Goal: Navigation & Orientation: Find specific page/section

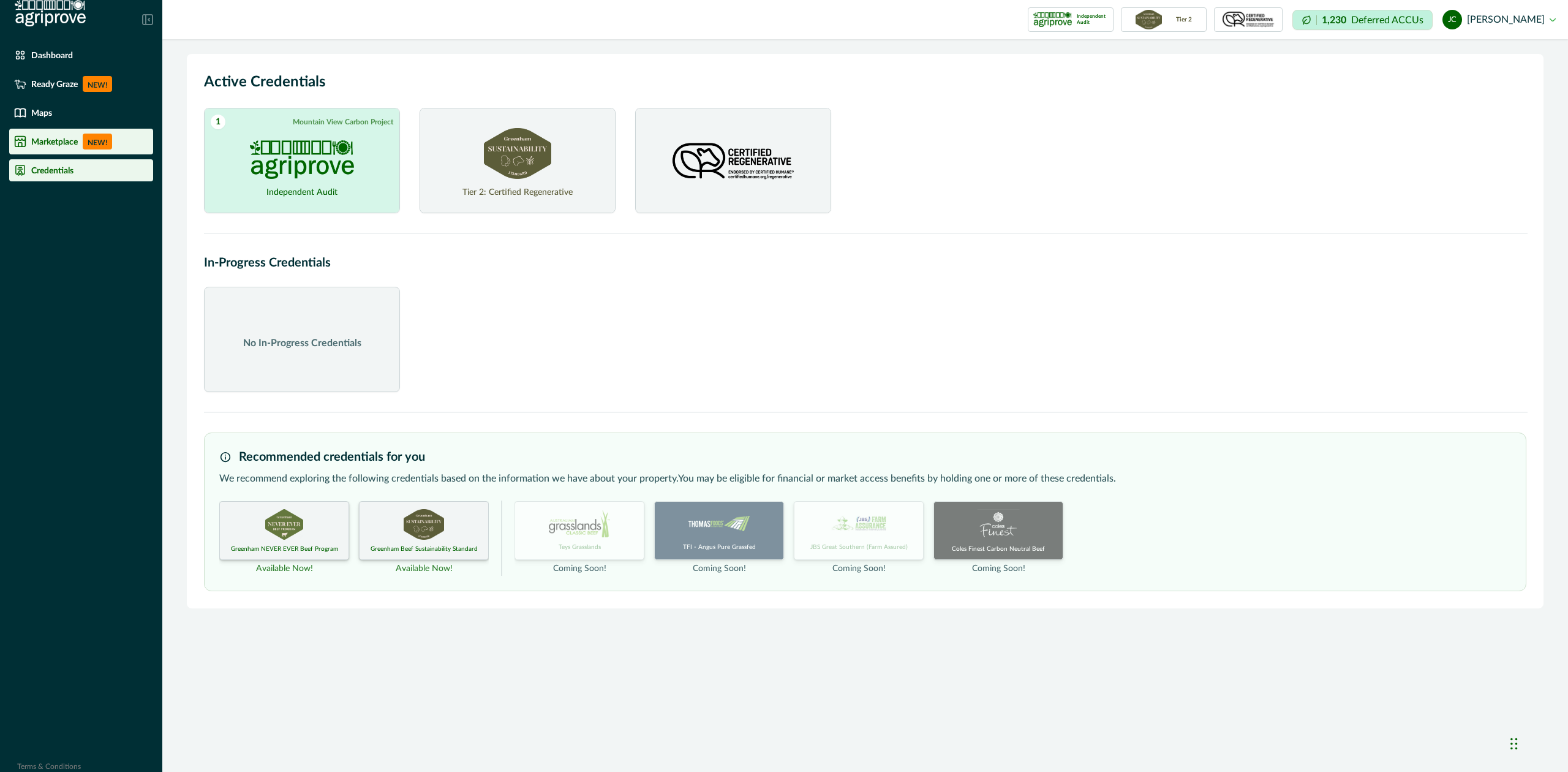
click at [50, 136] on div "Marketplace NEW!" at bounding box center [81, 141] width 134 height 16
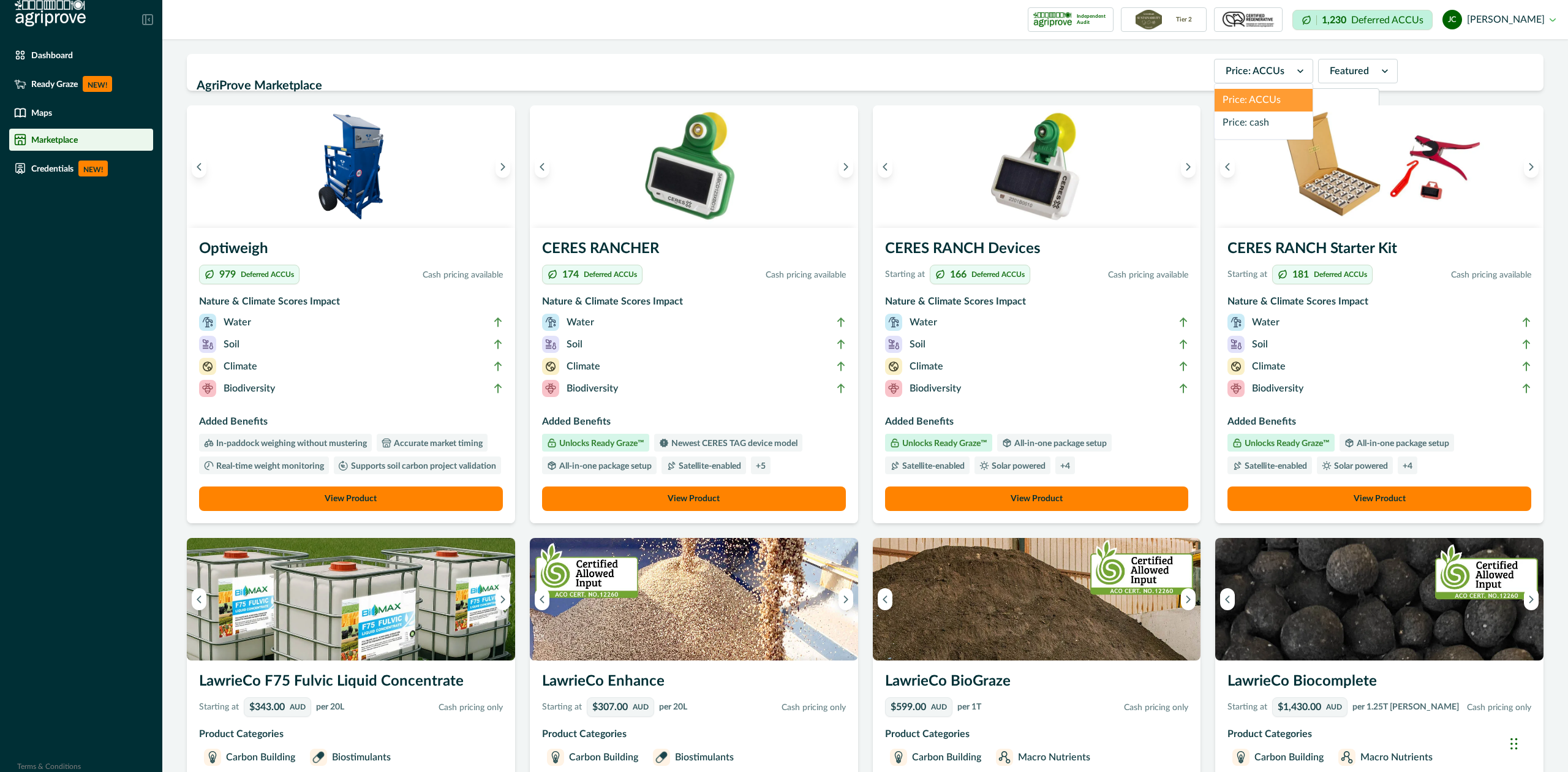
click at [1298, 71] on icon at bounding box center [1301, 71] width 6 height 4
click at [916, 50] on div "AgriProve Marketplace Price: ACCUs Featured Optiweigh 979 Deferred ACCUs Cash p…" at bounding box center [865, 717] width 1406 height 1356
click at [55, 54] on p "Dashboard" at bounding box center [52, 55] width 42 height 10
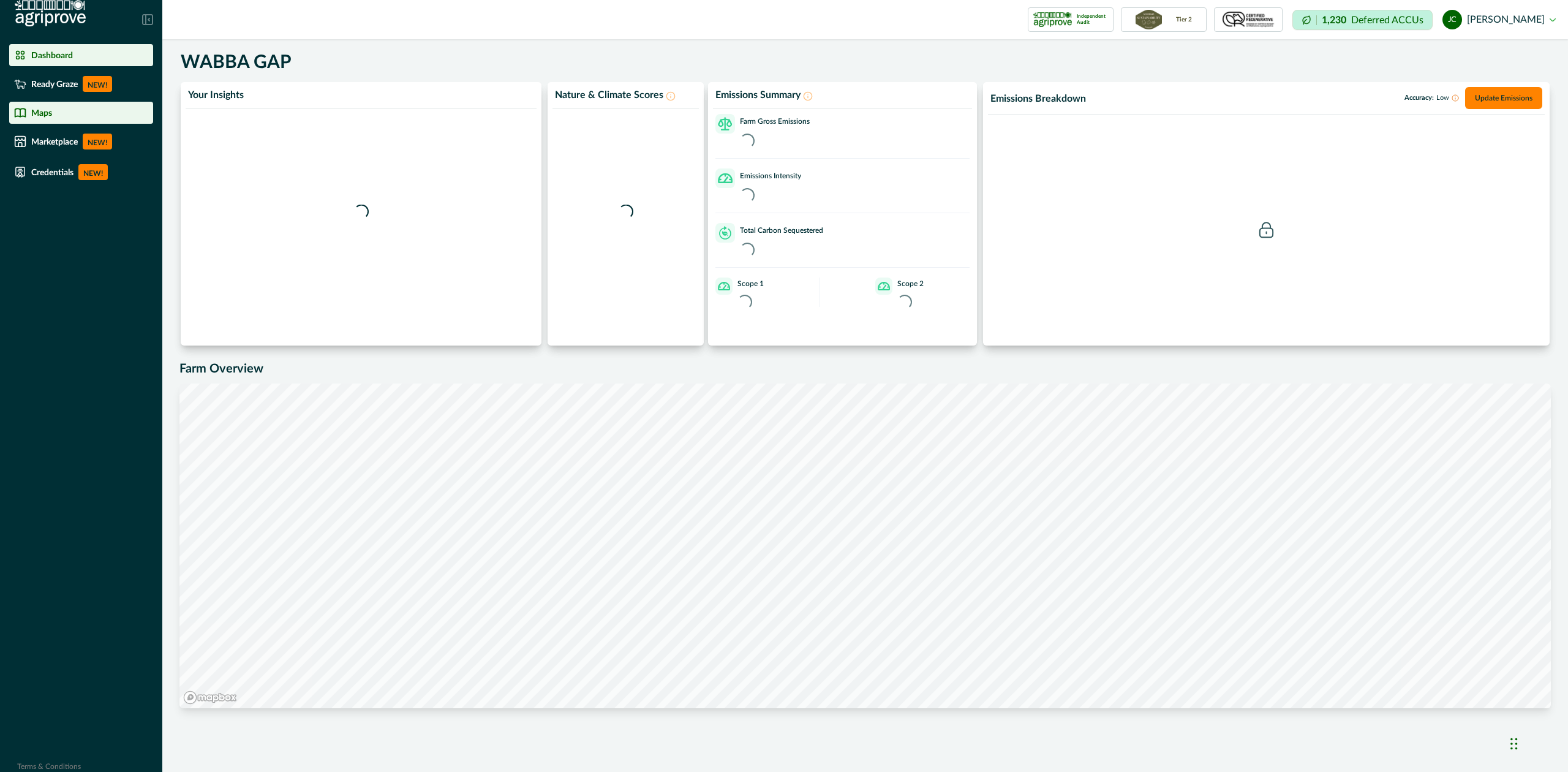
click at [47, 114] on p "Maps" at bounding box center [42, 112] width 21 height 10
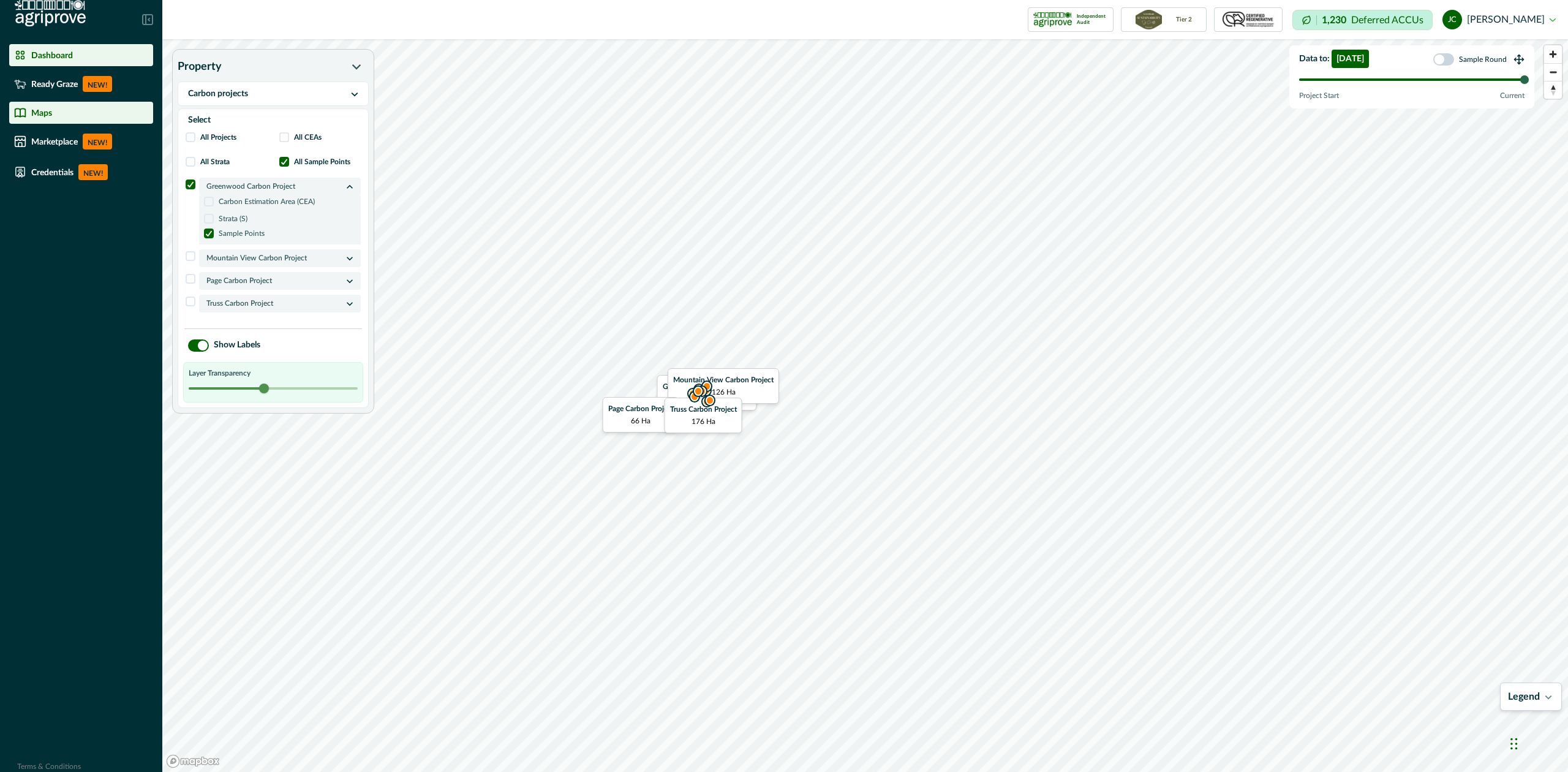
click at [55, 51] on p "Dashboard" at bounding box center [52, 55] width 42 height 10
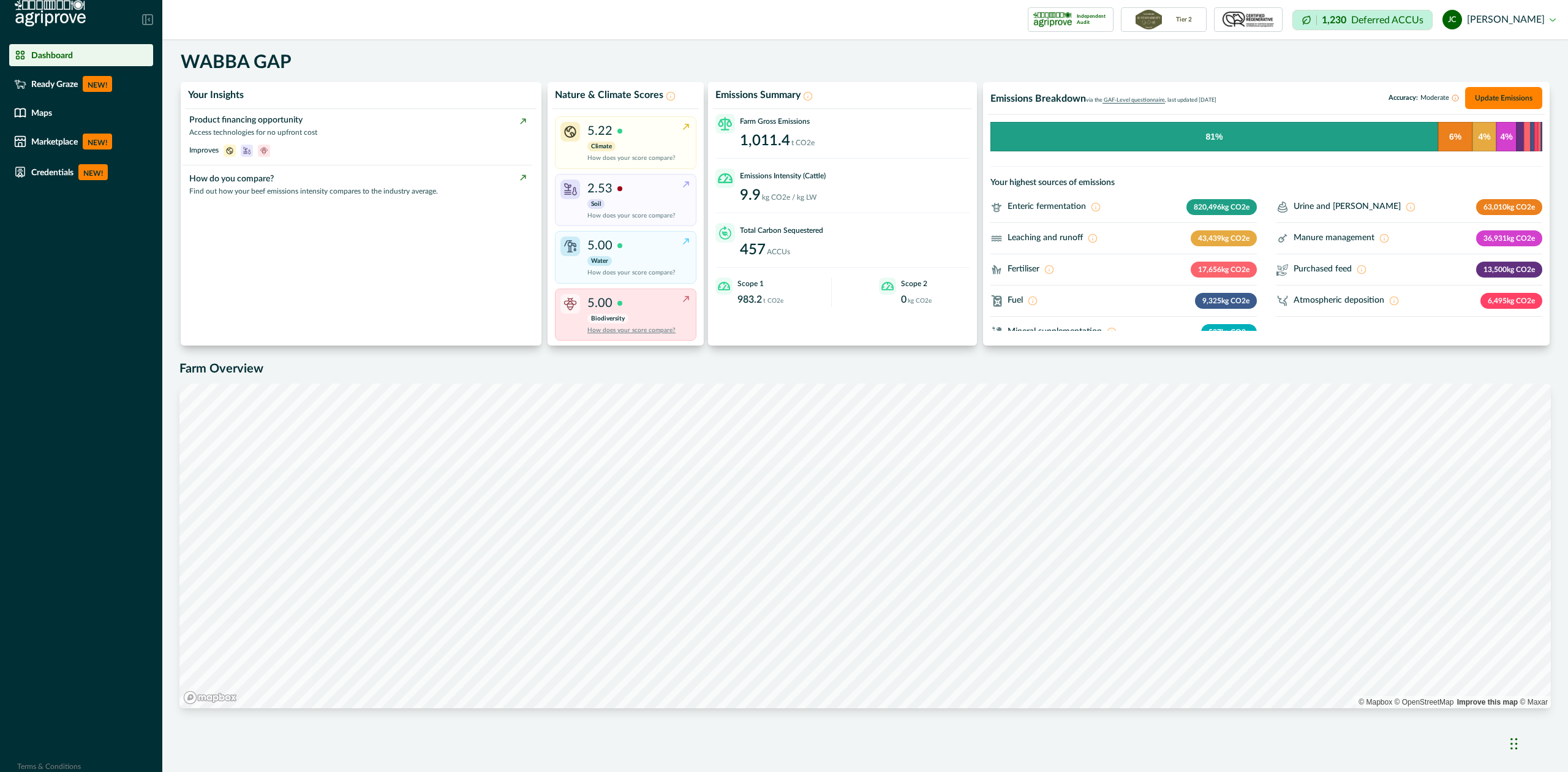
click at [647, 331] on p "How does your score compare?" at bounding box center [632, 330] width 88 height 9
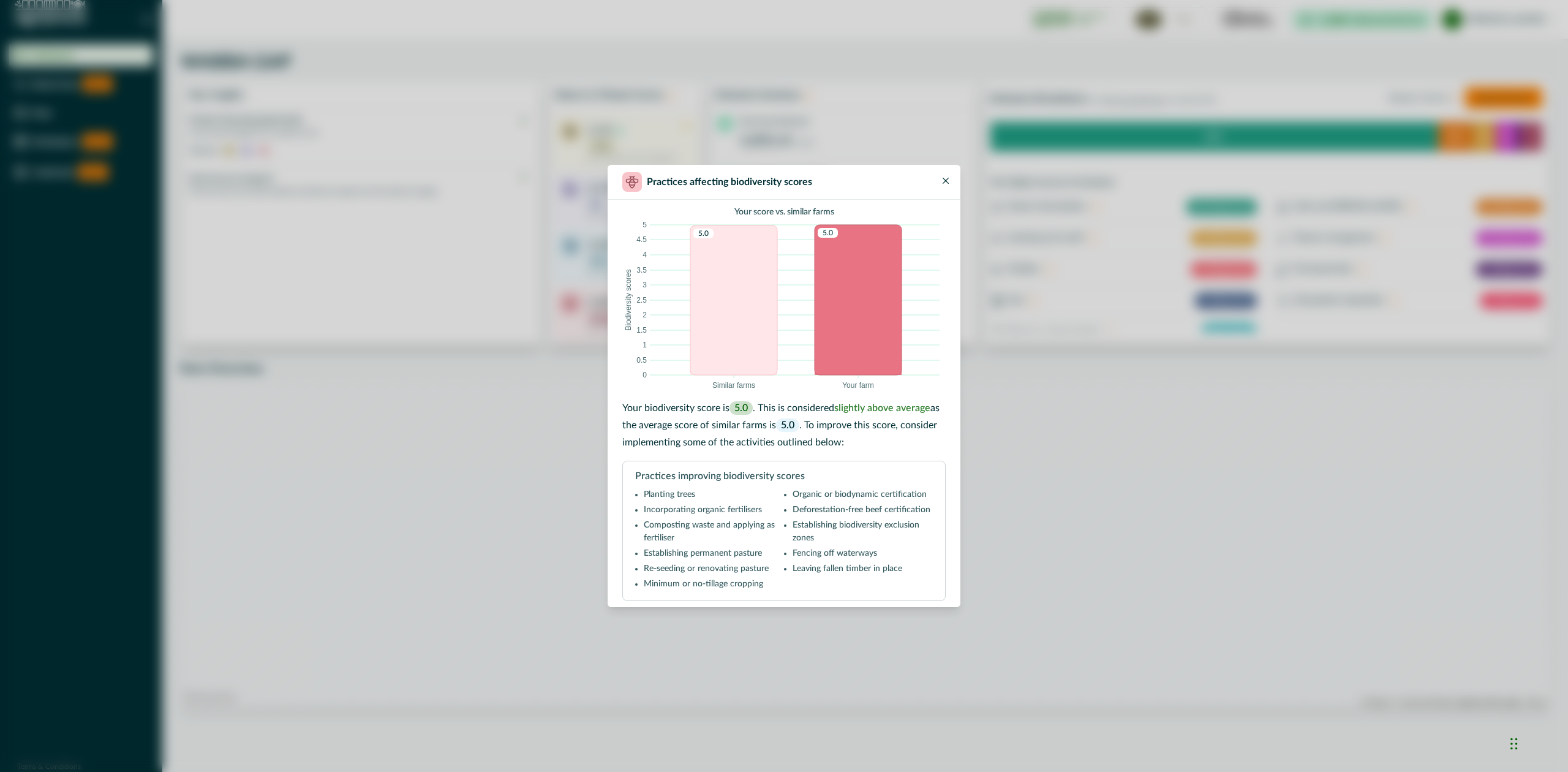
click at [944, 180] on icon "Close" at bounding box center [946, 181] width 6 height 6
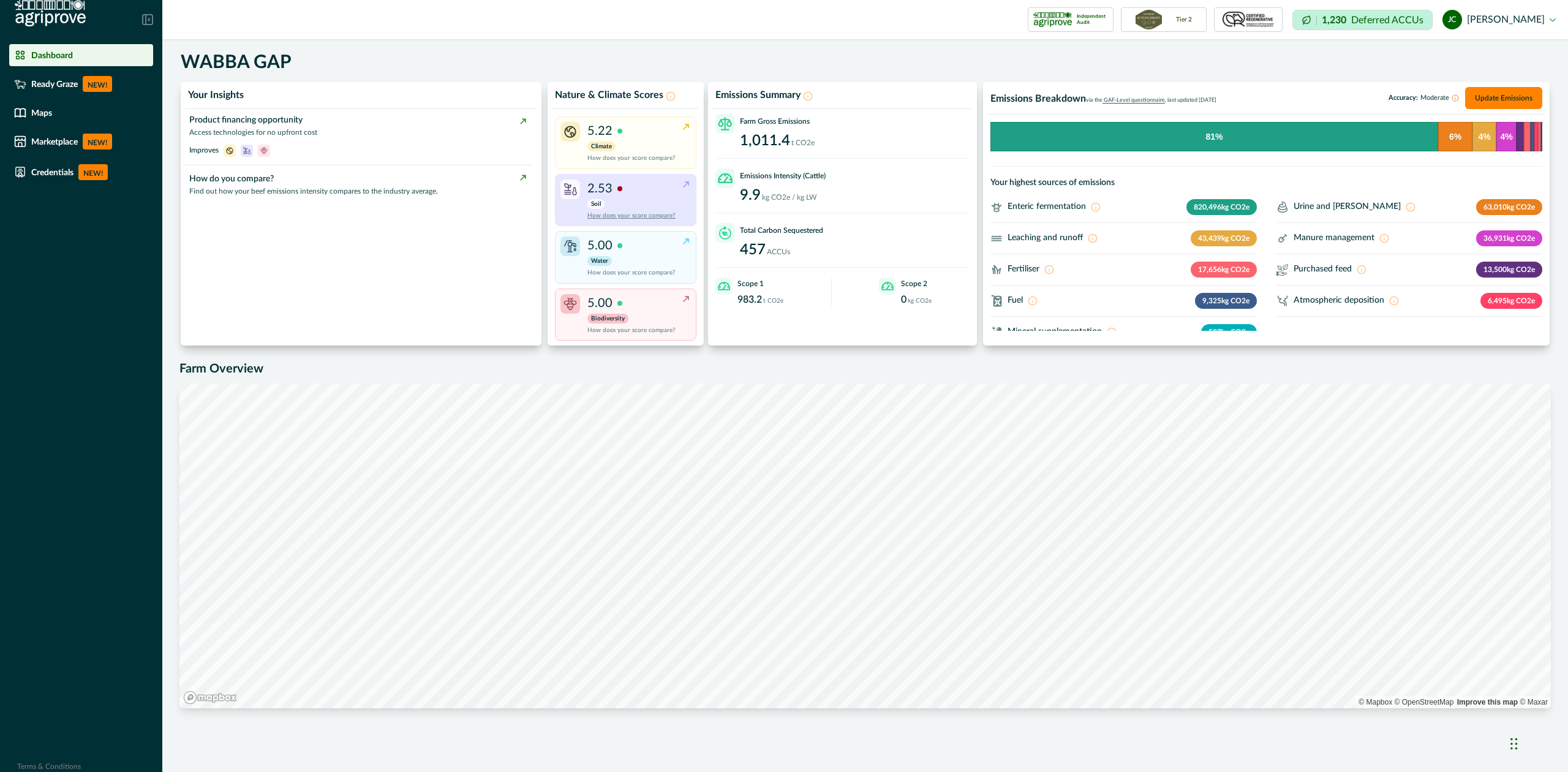
click at [607, 197] on p "2.53" at bounding box center [599, 189] width 25 height 18
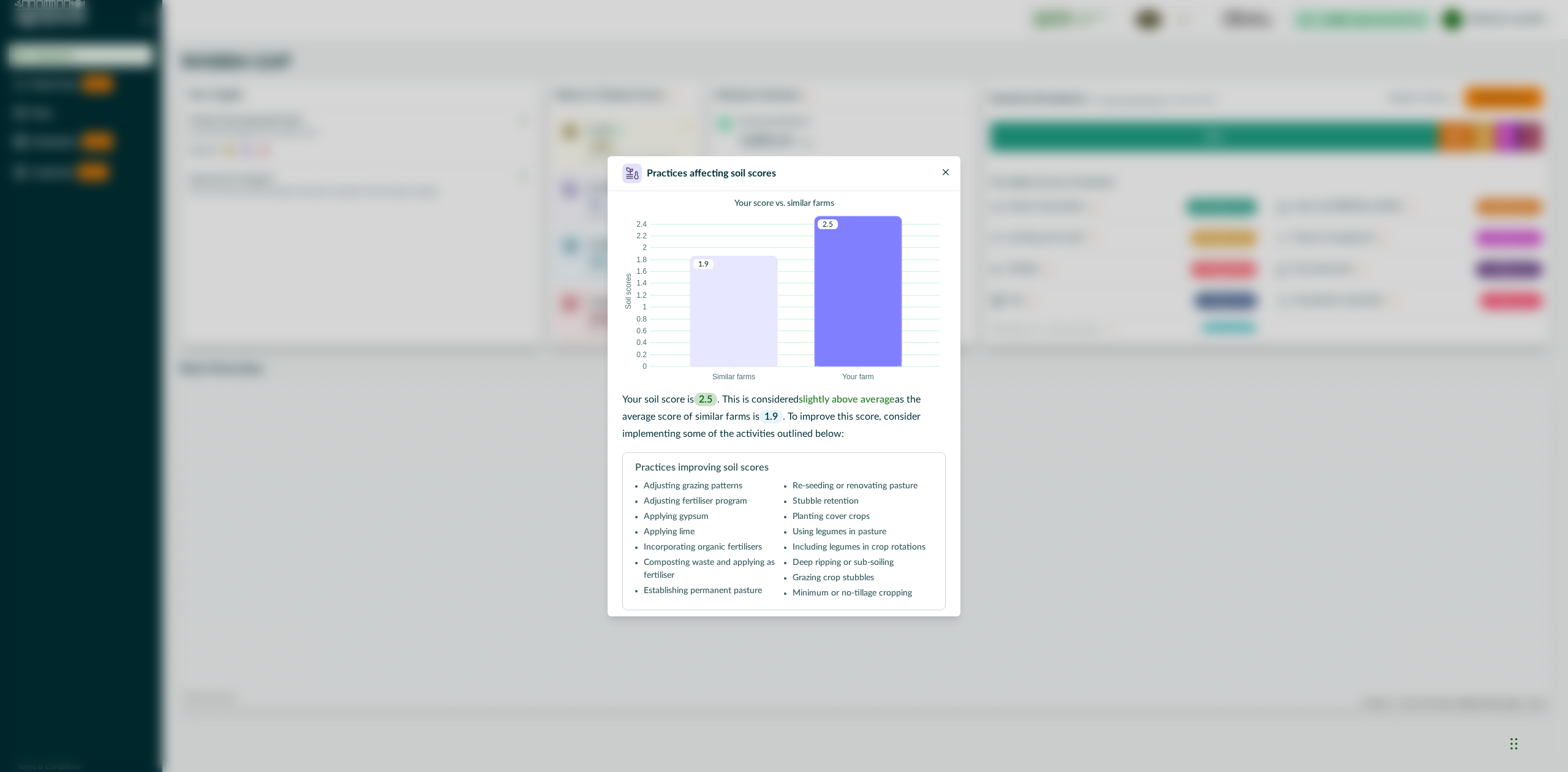
click at [944, 169] on icon "Close" at bounding box center [946, 173] width 6 height 6
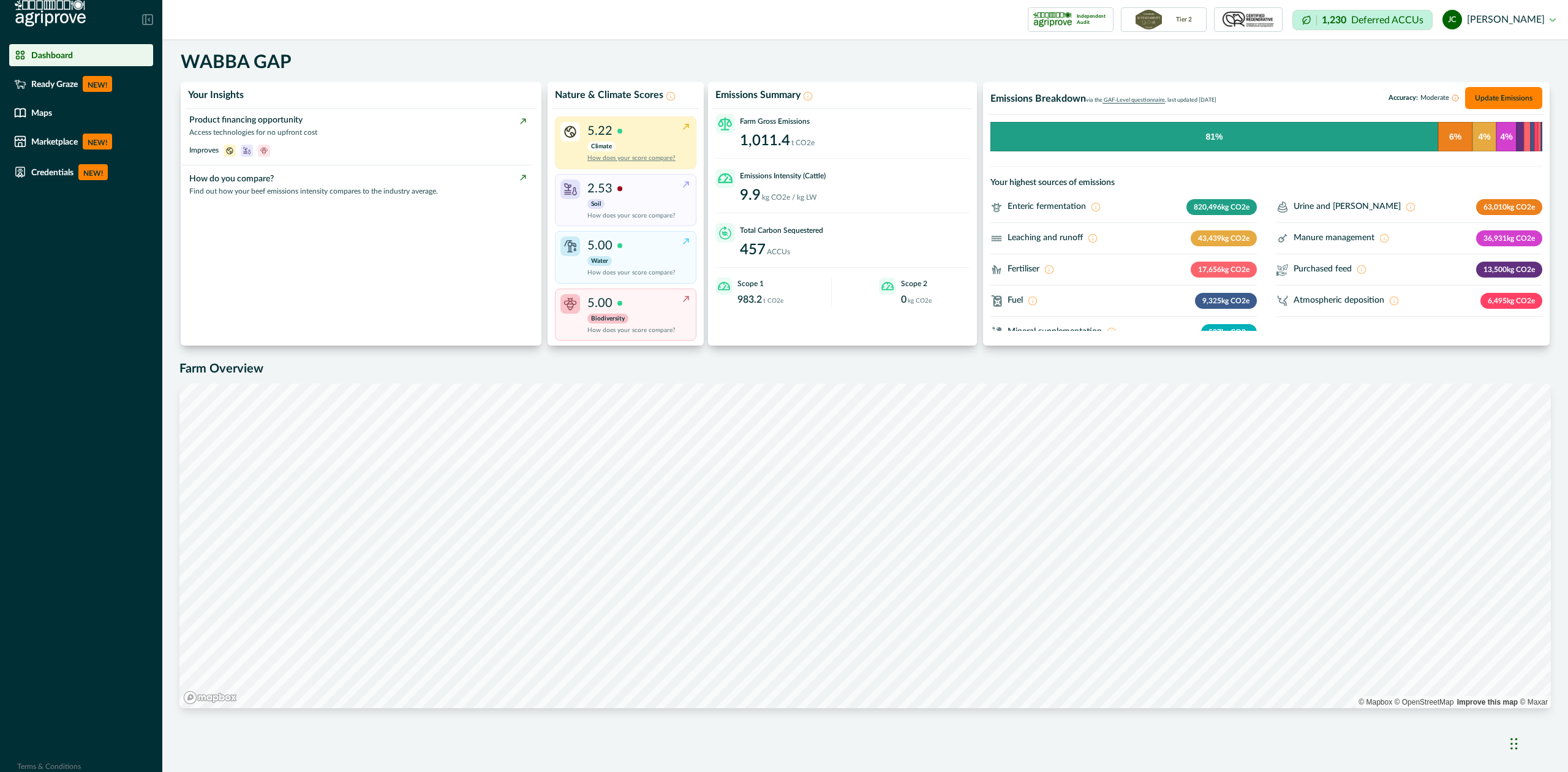
click at [614, 139] on div "5.22" at bounding box center [605, 131] width 35 height 18
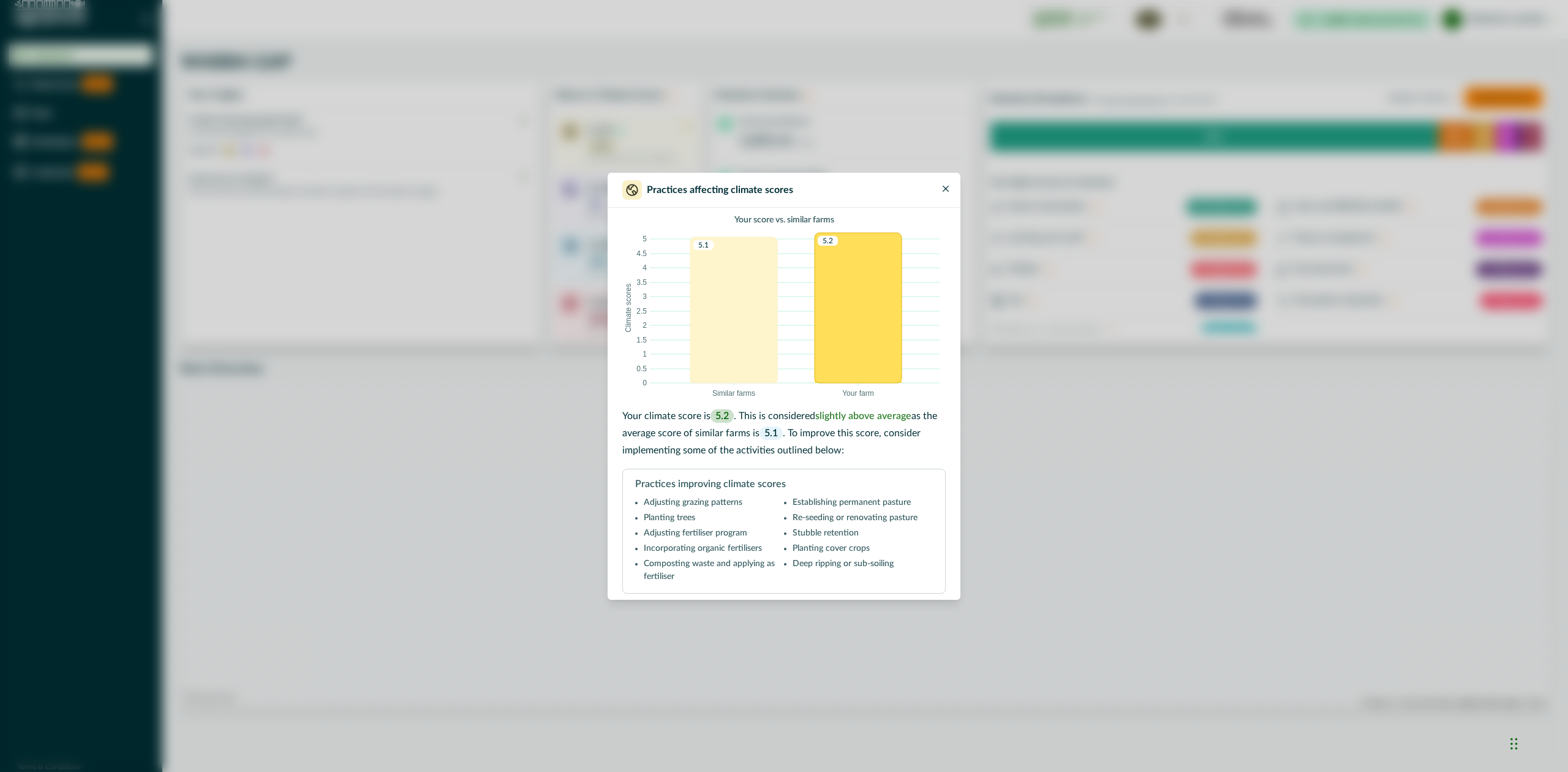
click at [941, 189] on button "Close" at bounding box center [945, 185] width 14 height 14
